Goal: Task Accomplishment & Management: Use online tool/utility

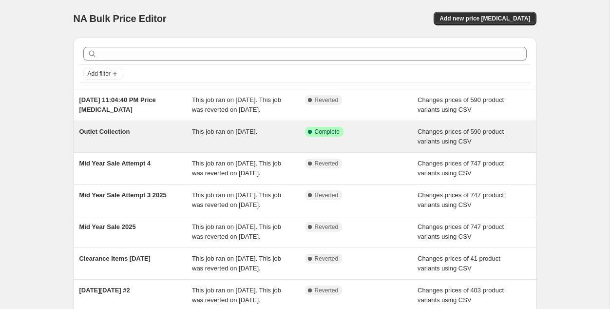
click at [212, 146] on div "This job ran on [DATE]." at bounding box center [248, 136] width 113 height 19
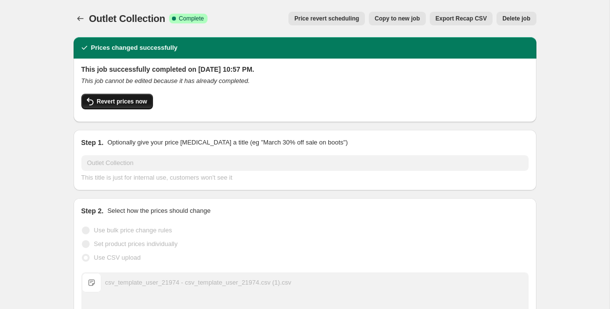
click at [136, 104] on span "Revert prices now" at bounding box center [122, 101] width 50 height 8
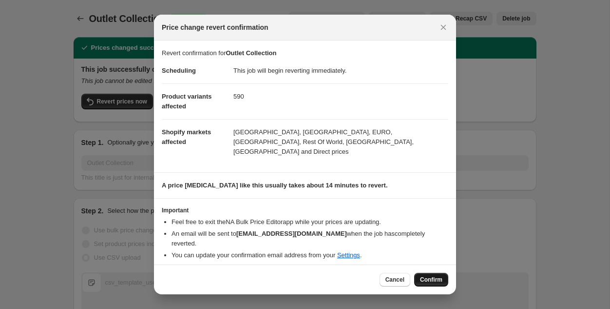
click at [430, 277] on span "Confirm" at bounding box center [431, 279] width 22 height 8
